Goal: Information Seeking & Learning: Learn about a topic

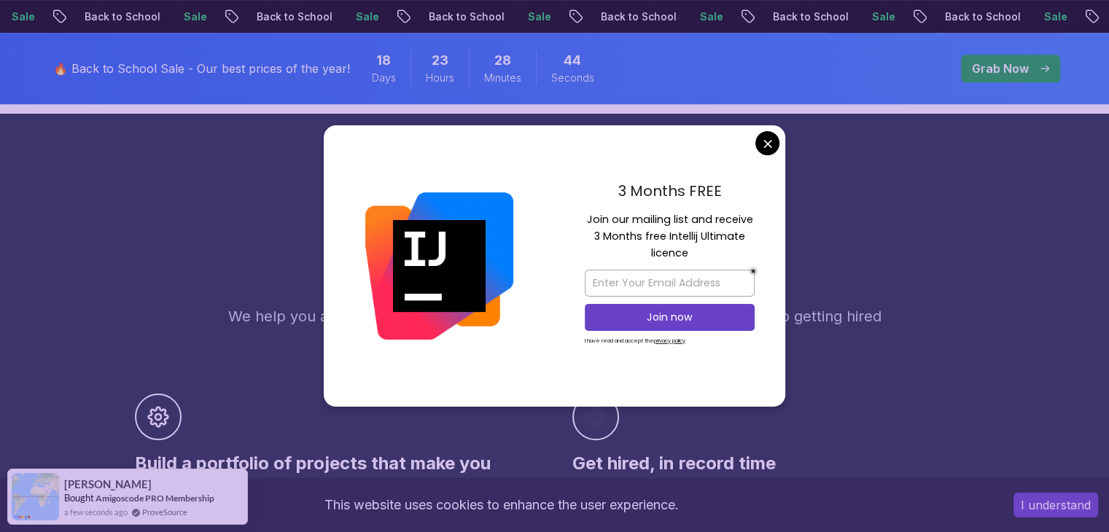
scroll to position [649, 0]
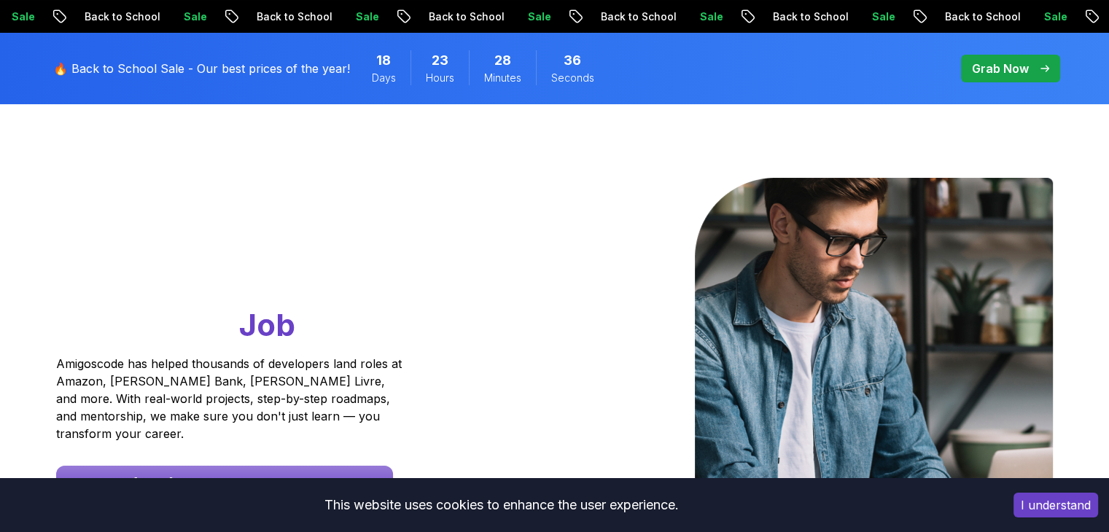
scroll to position [0, 0]
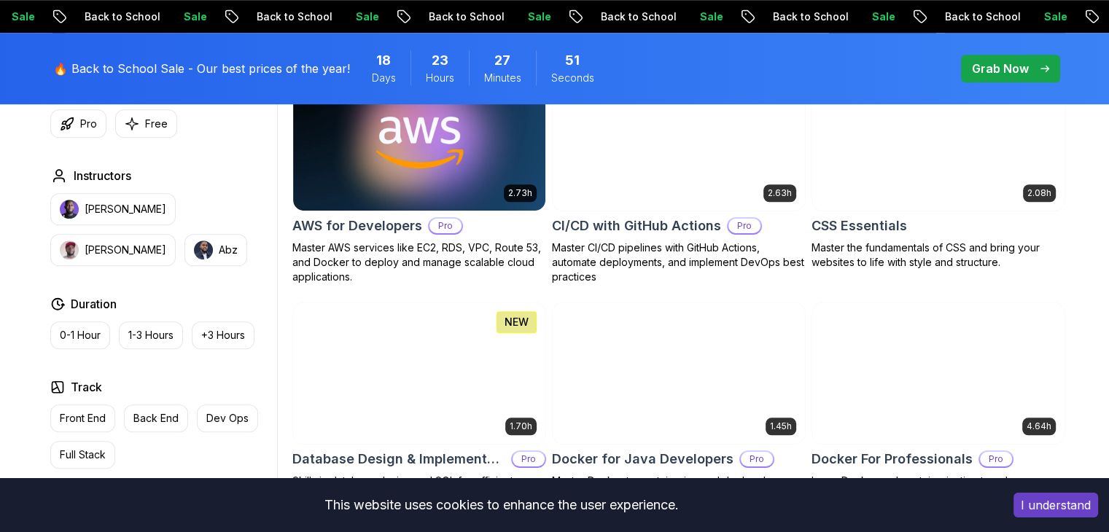
scroll to position [1017, 0]
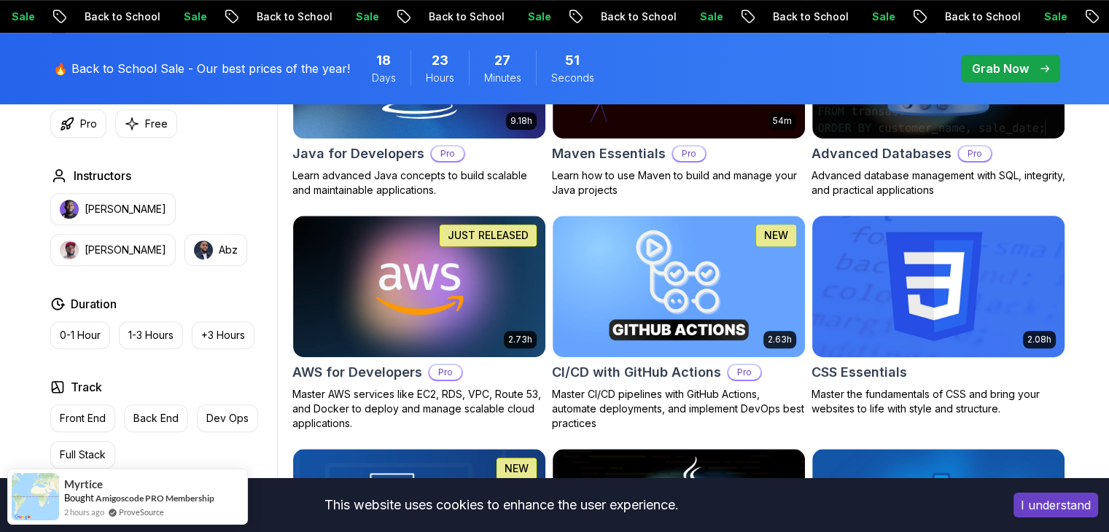
click at [936, 285] on img at bounding box center [938, 286] width 265 height 148
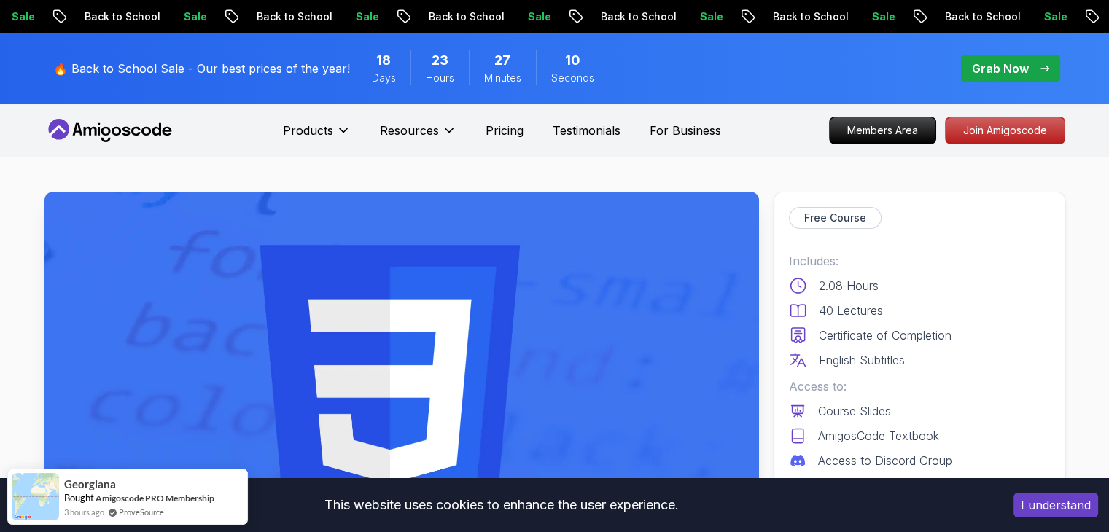
scroll to position [123, 0]
